Goal: Information Seeking & Learning: Check status

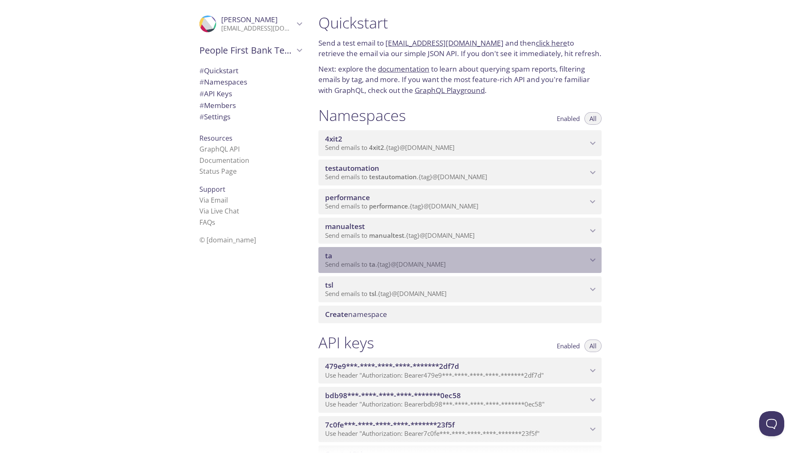
click at [591, 261] on icon "ta namespace" at bounding box center [593, 260] width 11 height 11
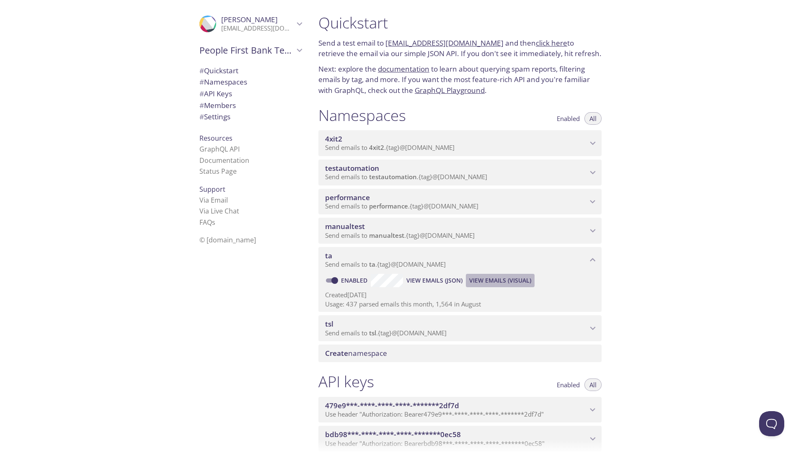
click at [495, 280] on span "View Emails (Visual)" at bounding box center [500, 281] width 62 height 10
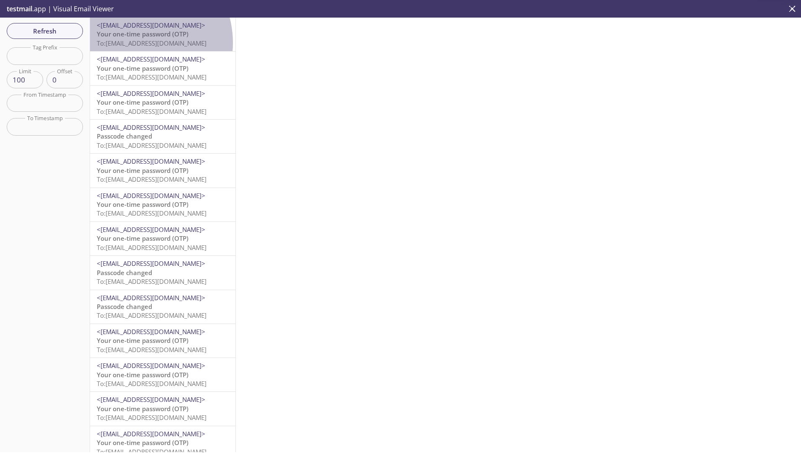
click at [134, 43] on span "To: [EMAIL_ADDRESS][DOMAIN_NAME]" at bounding box center [152, 43] width 110 height 8
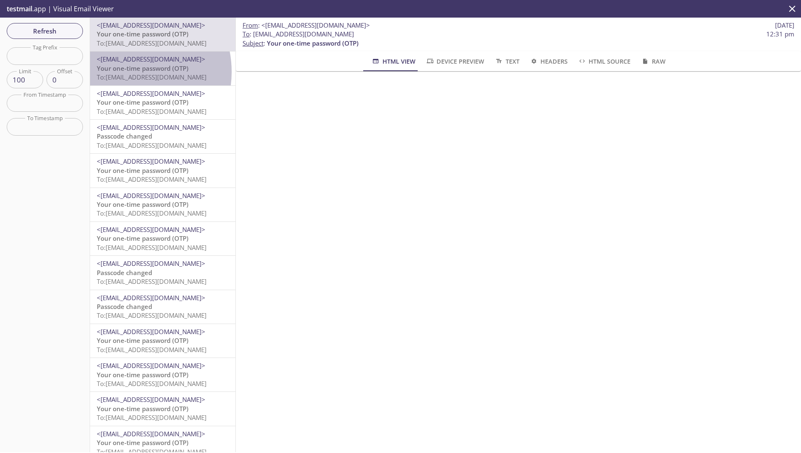
click at [124, 72] on span "Your one-time password (OTP)" at bounding box center [143, 68] width 92 height 8
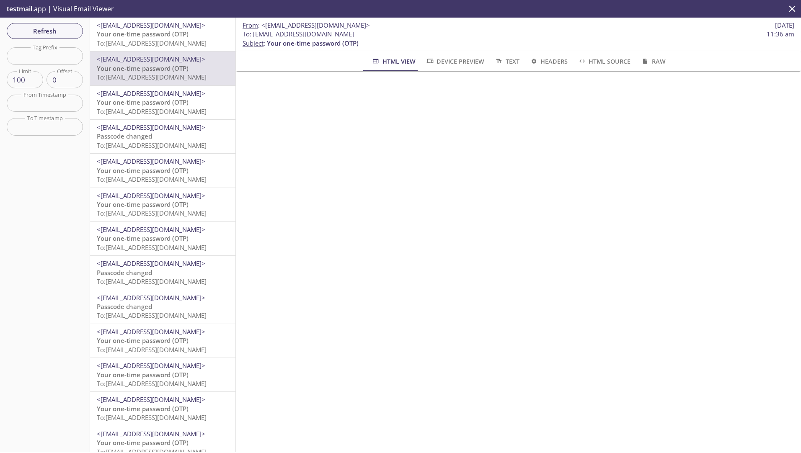
click at [144, 35] on span "Your one-time password (OTP)" at bounding box center [143, 34] width 92 height 8
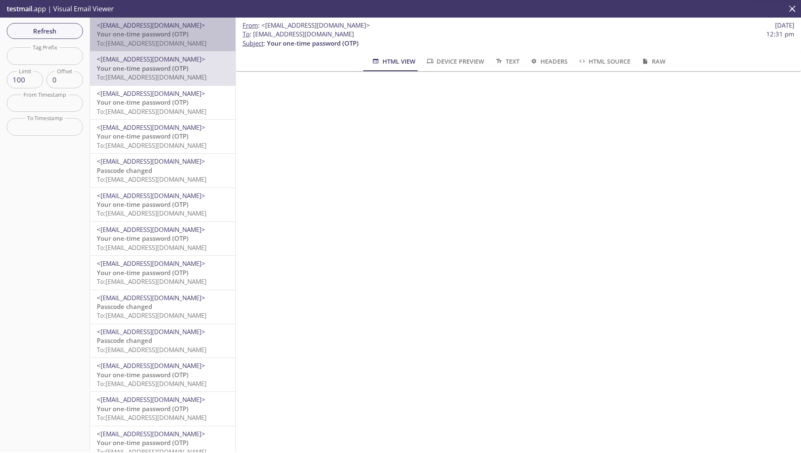
click at [172, 39] on span "To: [EMAIL_ADDRESS][DOMAIN_NAME]" at bounding box center [152, 43] width 110 height 8
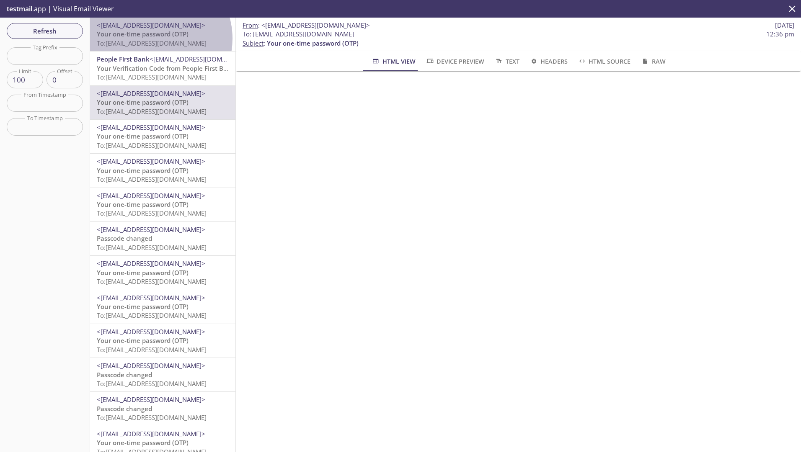
click at [153, 39] on span "To: ta.800625607@inbox.testmail.app" at bounding box center [152, 43] width 110 height 8
